Goal: Task Accomplishment & Management: Complete application form

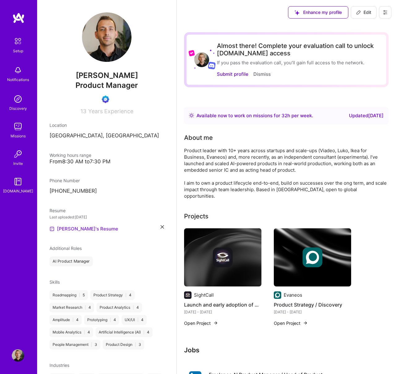
scroll to position [22, 0]
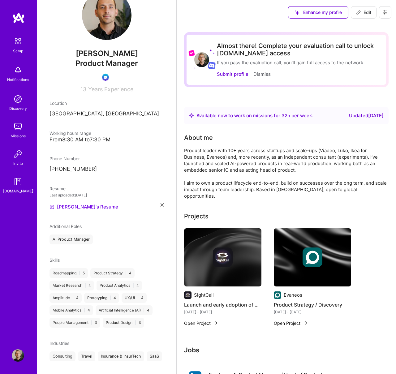
click at [159, 204] on div "[PERSON_NAME]'s Resume" at bounding box center [106, 206] width 114 height 7
click at [162, 204] on icon at bounding box center [161, 204] width 3 height 3
click at [70, 196] on div "Resume + Upload your Resume PDF file format" at bounding box center [106, 197] width 114 height 24
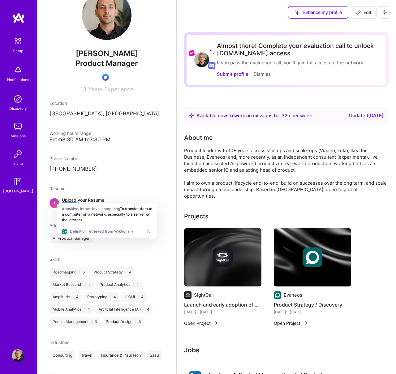
click at [66, 200] on div "Upload your Resume PDF file format" at bounding box center [83, 203] width 42 height 13
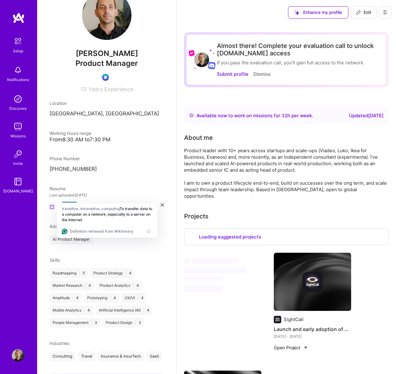
select select "ES"
select select "Right Now"
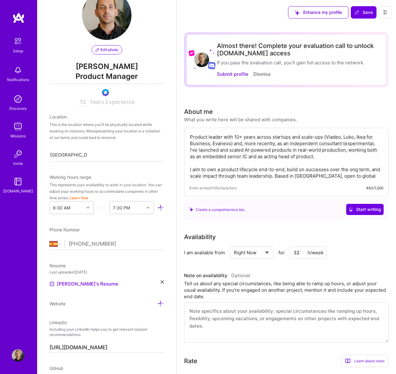
scroll to position [0, 23]
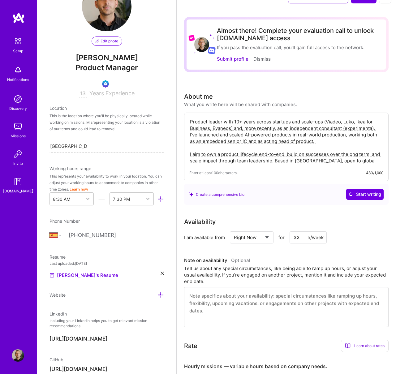
scroll to position [34, 0]
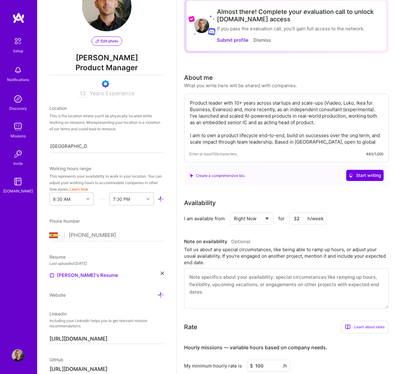
click at [362, 78] on div "About me What you write here will be shared with companies." at bounding box center [286, 81] width 204 height 16
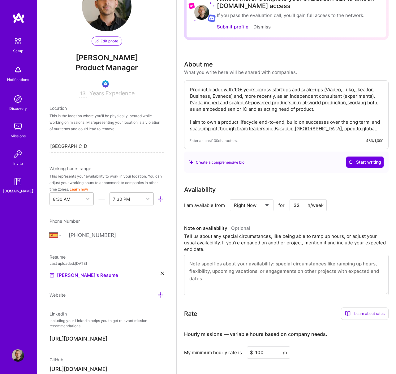
scroll to position [0, 0]
